Goal: Register for event/course

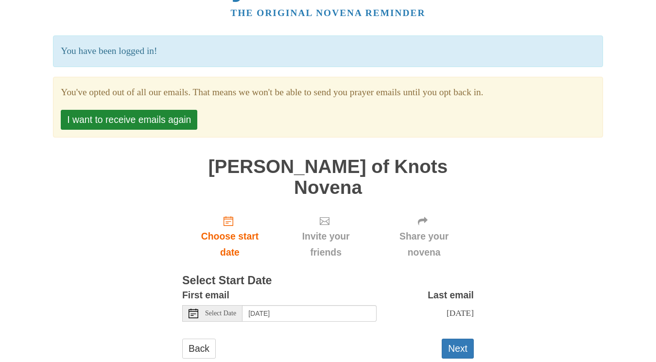
scroll to position [40, 0]
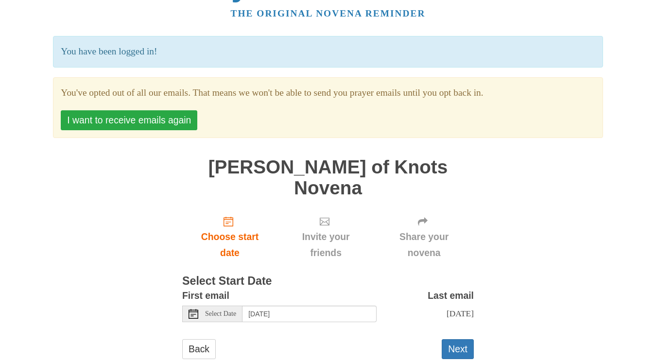
click at [157, 116] on button "I want to receive emails again" at bounding box center [129, 120] width 137 height 20
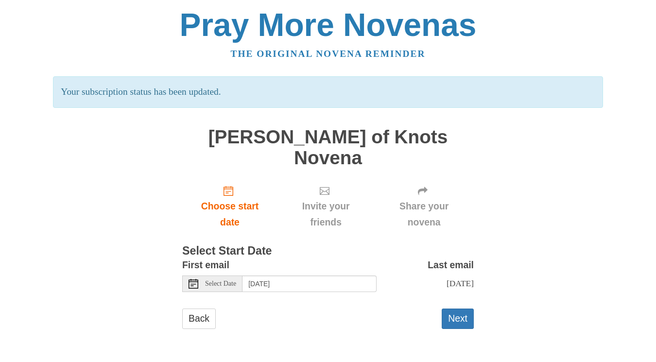
click at [218, 280] on span "Select Date" at bounding box center [220, 283] width 31 height 7
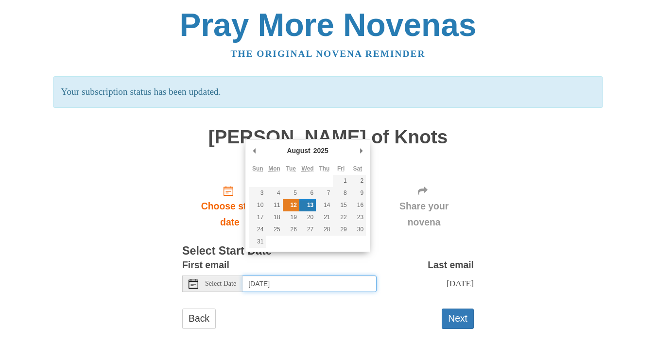
type input "[DATE]"
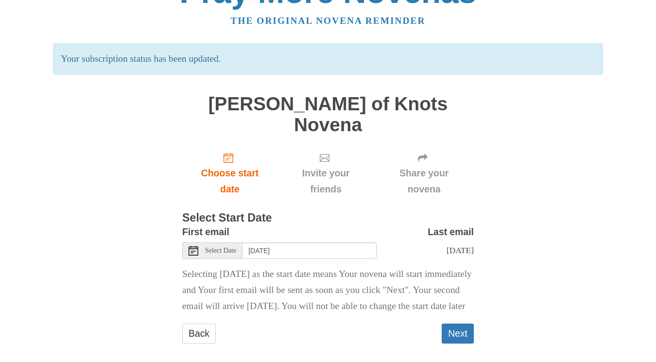
scroll to position [33, 0]
click at [461, 324] on button "Next" at bounding box center [458, 334] width 32 height 20
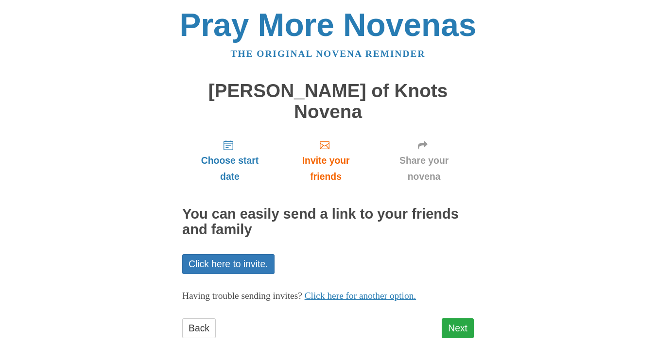
click at [455, 318] on link "Next" at bounding box center [458, 328] width 32 height 20
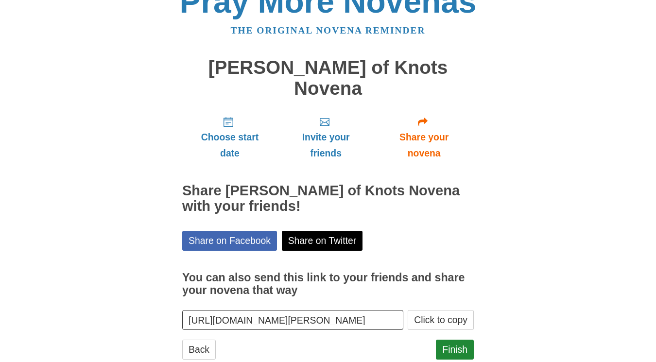
scroll to position [23, 0]
click at [452, 340] on link "Finish" at bounding box center [455, 350] width 38 height 20
